Goal: Navigation & Orientation: Go to known website

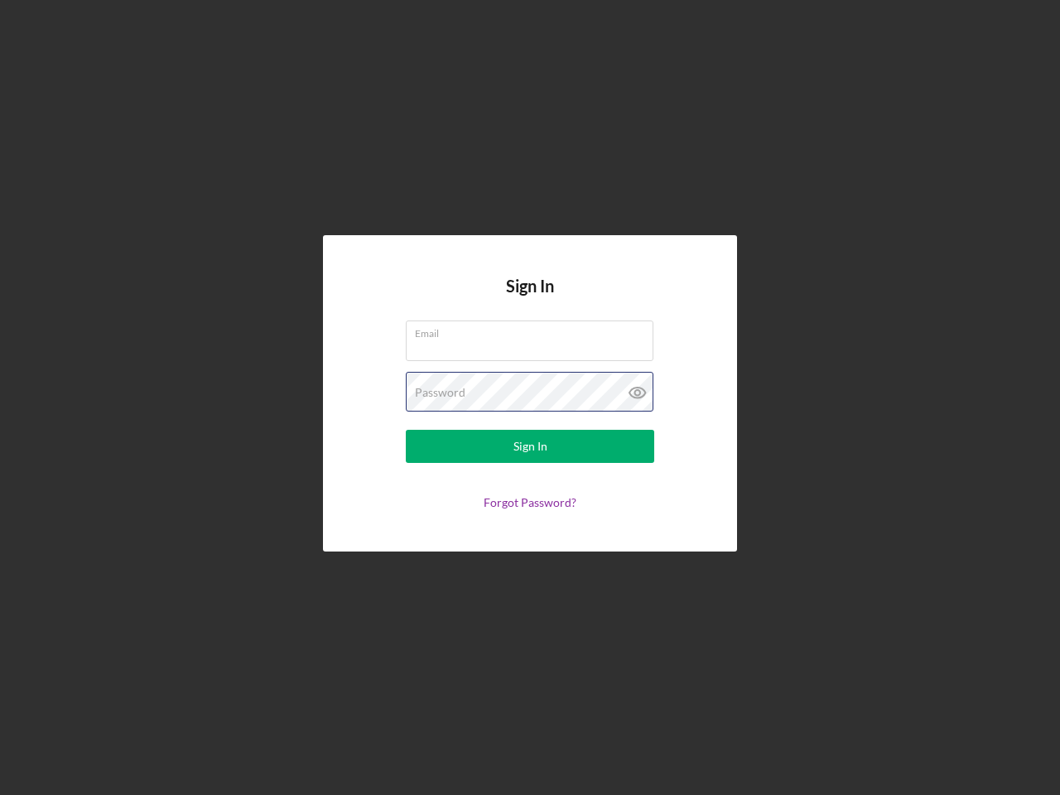
click at [530, 397] on div "Password" at bounding box center [530, 392] width 248 height 41
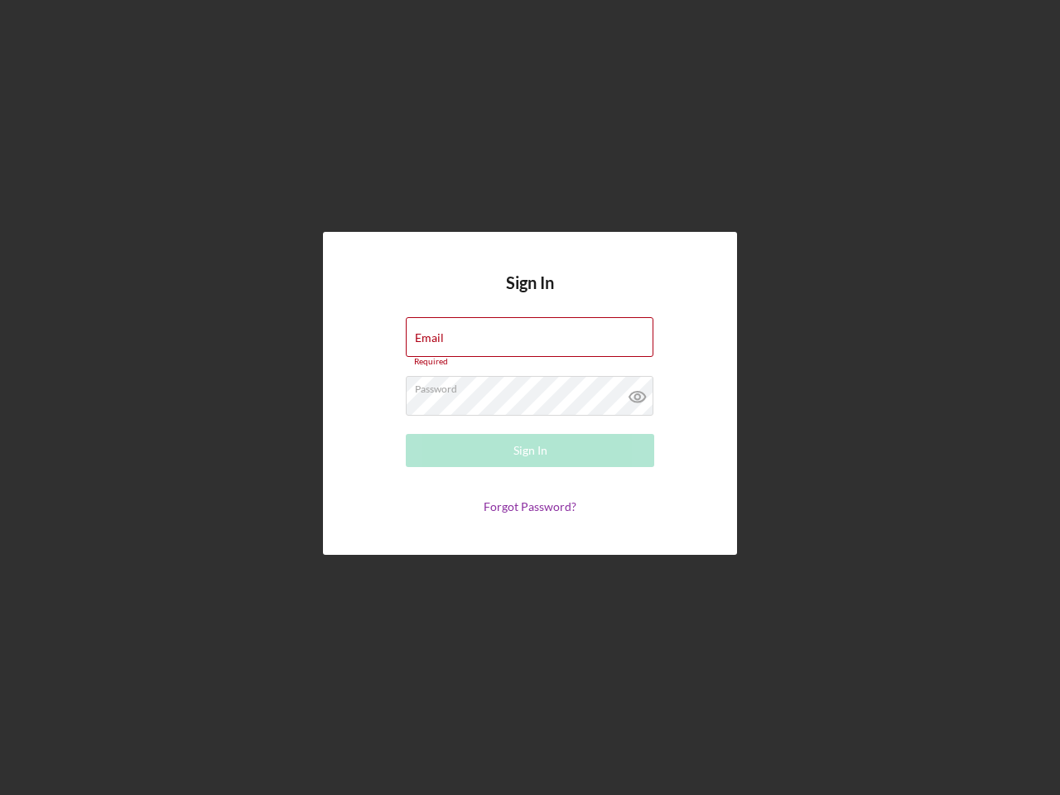
click at [637, 392] on icon at bounding box center [637, 396] width 41 height 41
